Goal: Browse casually: Explore the website without a specific task or goal

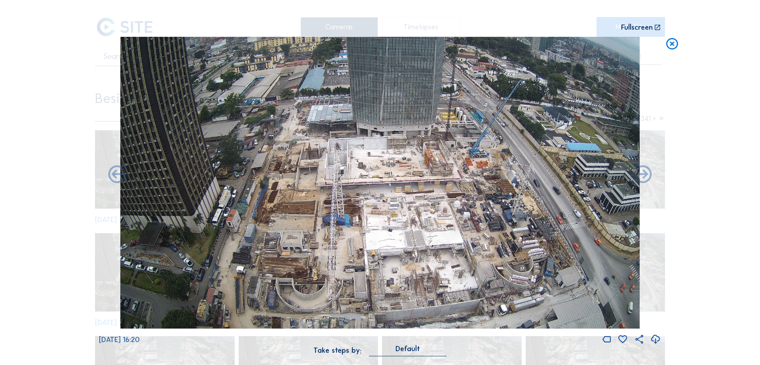
click at [669, 44] on icon at bounding box center [672, 44] width 14 height 15
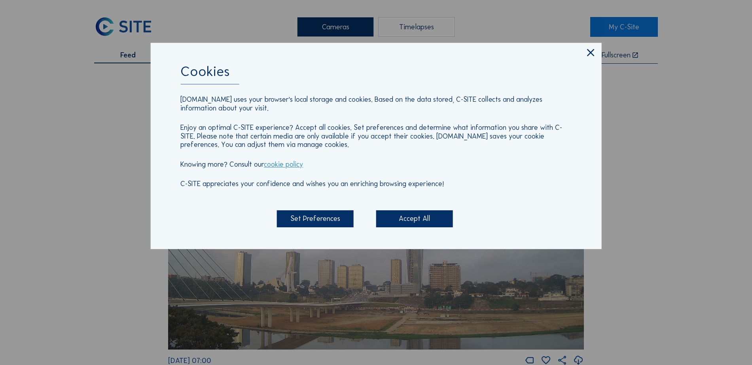
click at [592, 56] on icon at bounding box center [591, 53] width 12 height 13
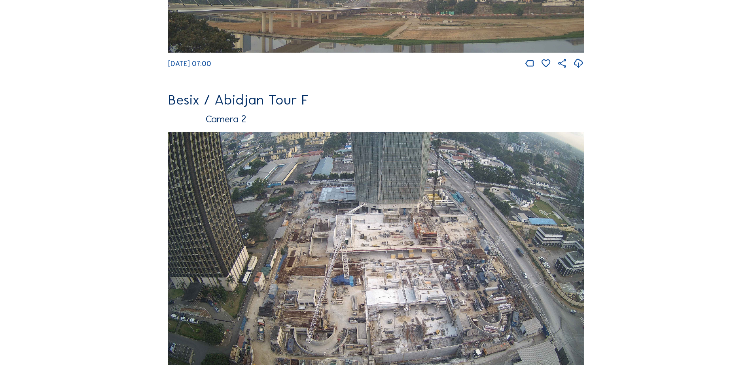
scroll to position [346, 0]
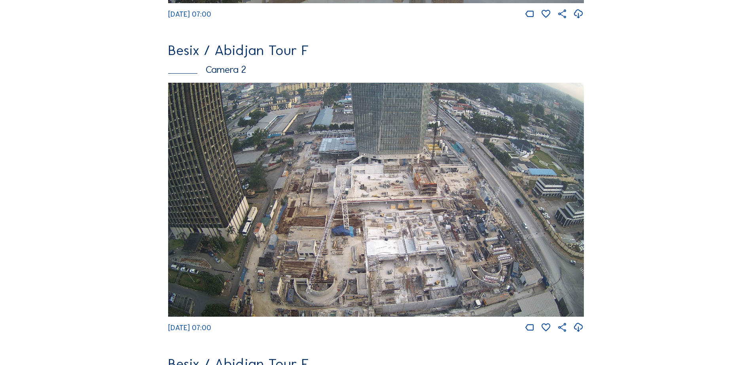
click at [507, 247] on img at bounding box center [376, 200] width 416 height 234
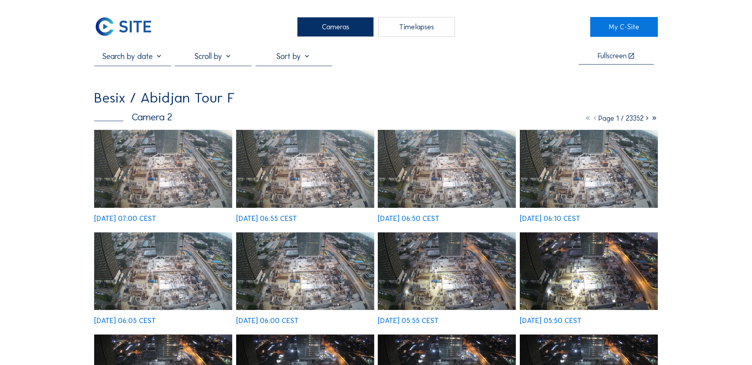
click at [164, 171] on img at bounding box center [163, 169] width 138 height 78
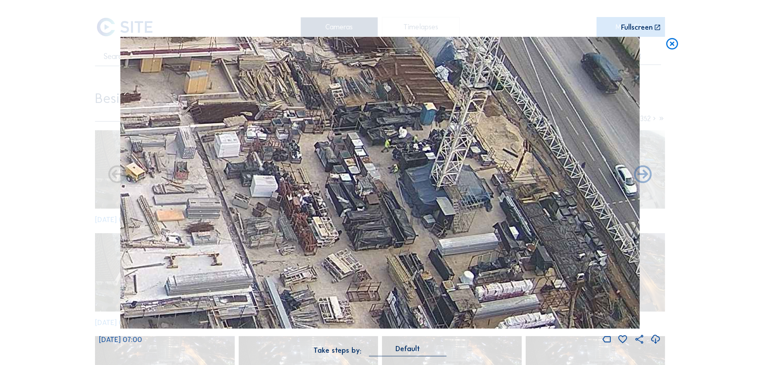
drag, startPoint x: 504, startPoint y: 182, endPoint x: 470, endPoint y: 264, distance: 88.7
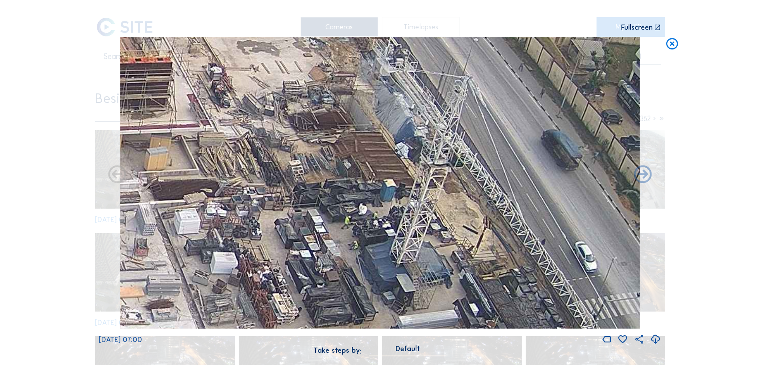
drag, startPoint x: 428, startPoint y: 192, endPoint x: 388, endPoint y: 269, distance: 86.9
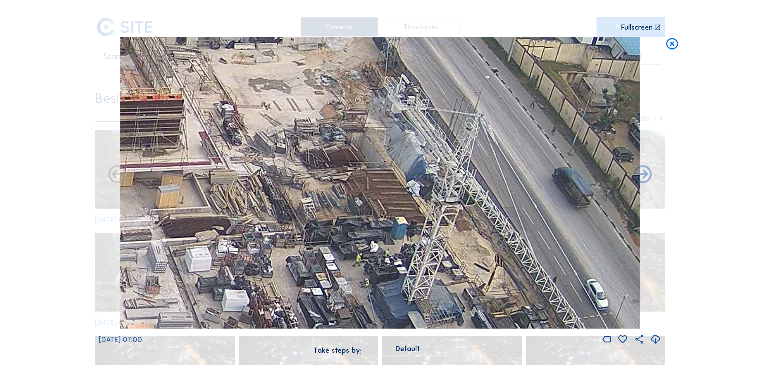
drag, startPoint x: 366, startPoint y: 96, endPoint x: 377, endPoint y: 133, distance: 38.6
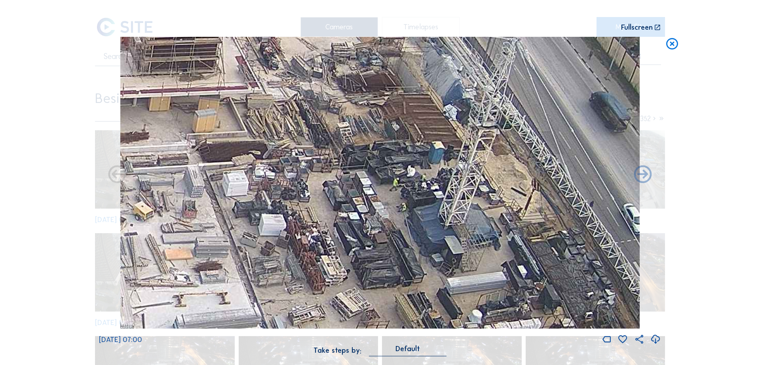
drag, startPoint x: 372, startPoint y: 212, endPoint x: 418, endPoint y: 118, distance: 104.1
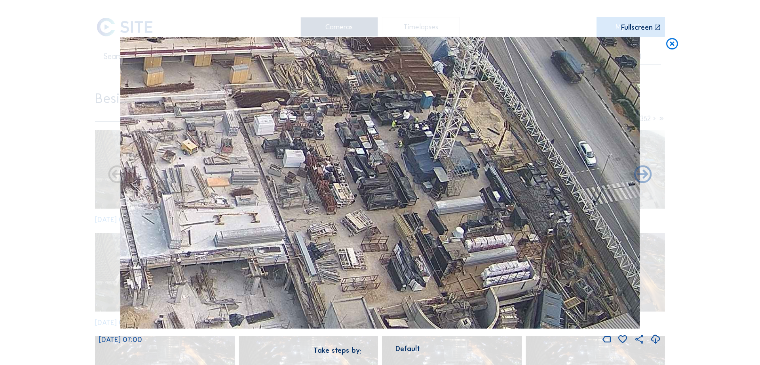
drag, startPoint x: 412, startPoint y: 201, endPoint x: 401, endPoint y: 170, distance: 32.5
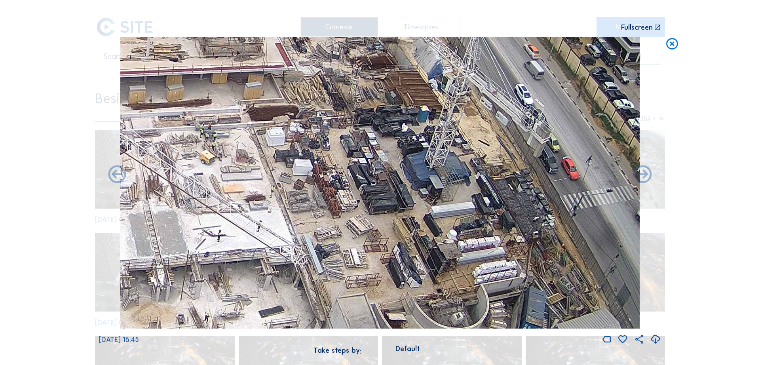
click at [671, 47] on icon at bounding box center [672, 44] width 14 height 15
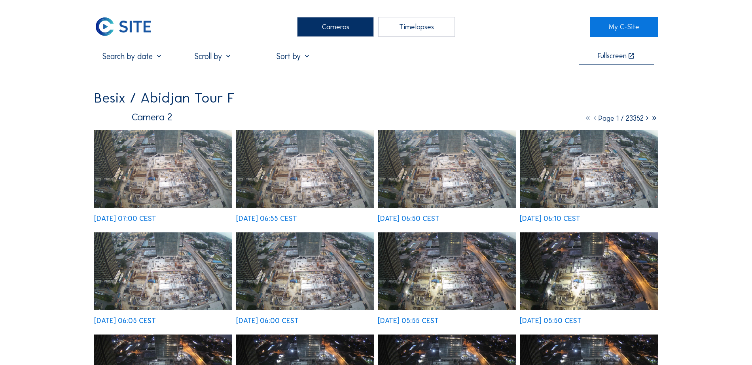
click at [178, 179] on img at bounding box center [163, 169] width 138 height 78
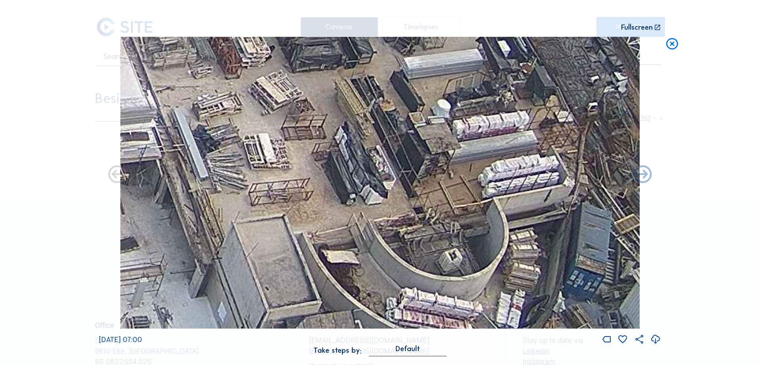
drag, startPoint x: 493, startPoint y: 220, endPoint x: 502, endPoint y: 180, distance: 41.0
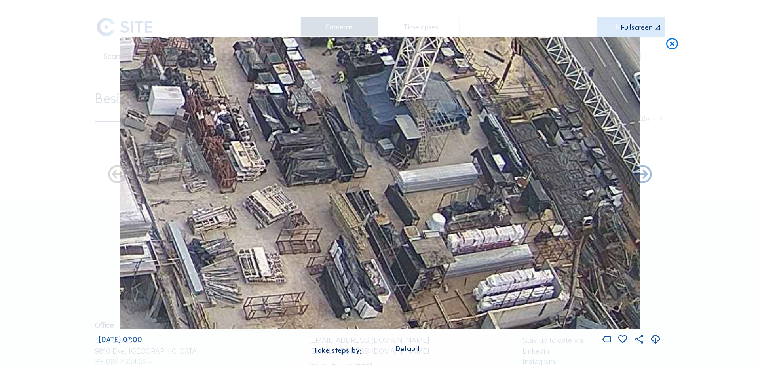
drag, startPoint x: 492, startPoint y: 116, endPoint x: 483, endPoint y: 236, distance: 120.3
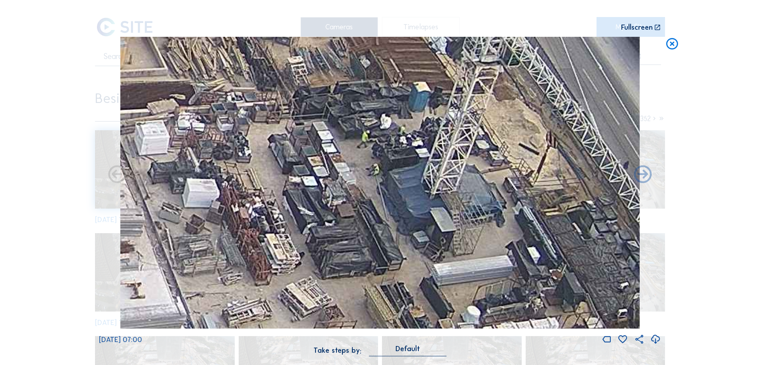
drag, startPoint x: 386, startPoint y: 163, endPoint x: 422, endPoint y: 255, distance: 97.6
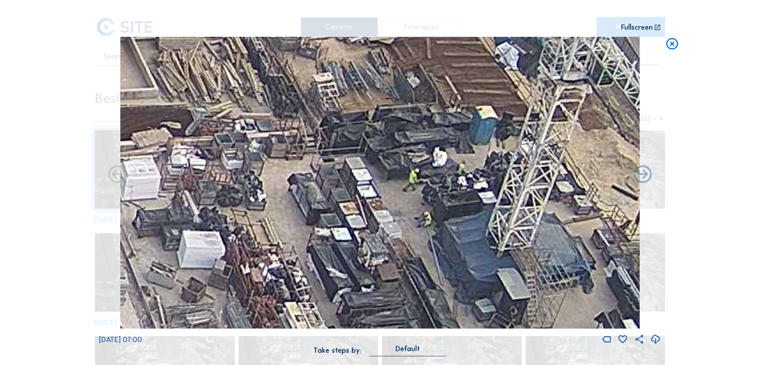
drag, startPoint x: 391, startPoint y: 115, endPoint x: 456, endPoint y: 189, distance: 98.5
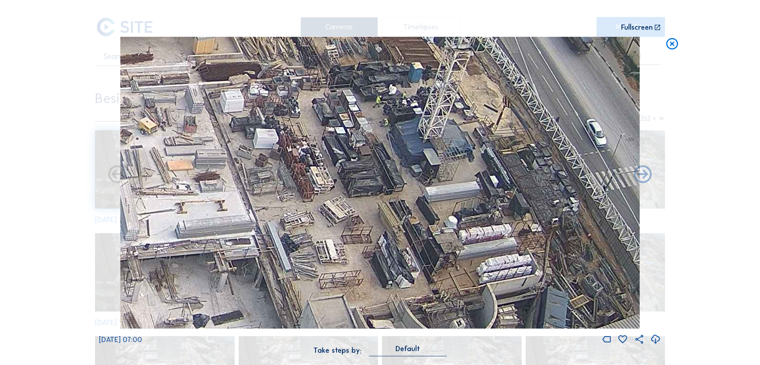
drag, startPoint x: 459, startPoint y: 213, endPoint x: 405, endPoint y: 130, distance: 98.9
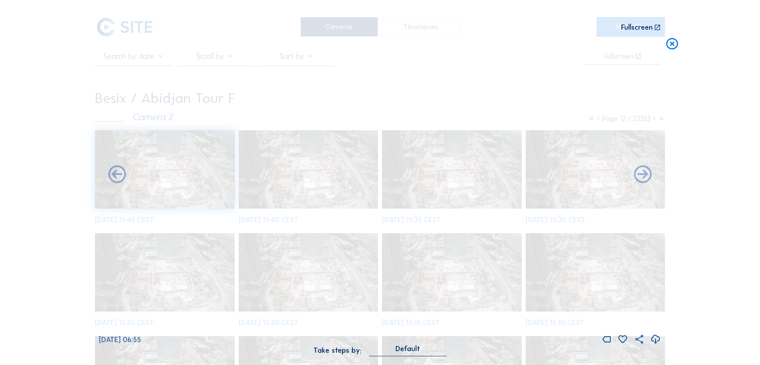
drag, startPoint x: 415, startPoint y: 193, endPoint x: 383, endPoint y: 133, distance: 68.4
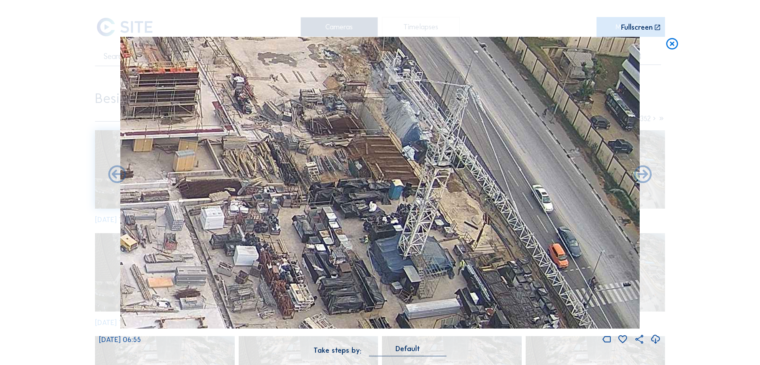
drag, startPoint x: 394, startPoint y: 80, endPoint x: 400, endPoint y: 263, distance: 183.8
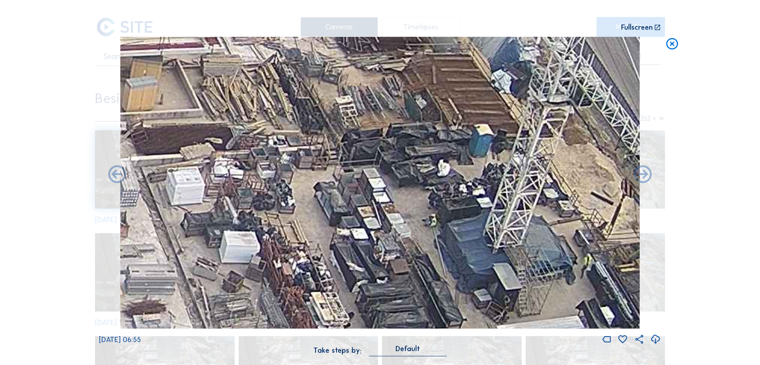
drag, startPoint x: 249, startPoint y: 265, endPoint x: 327, endPoint y: 231, distance: 85.1
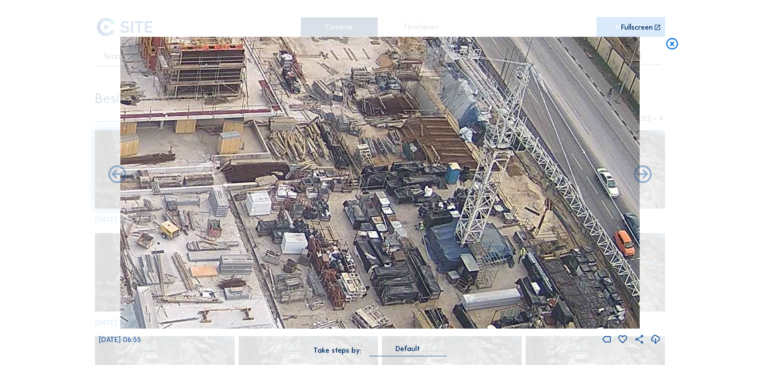
click at [673, 44] on icon at bounding box center [672, 44] width 14 height 15
